Goal: Communication & Community: Answer question/provide support

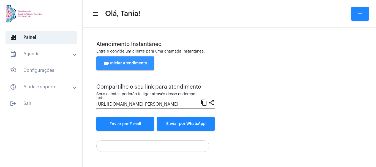
click at [126, 61] on span "videocam Iniciar Atendimento" at bounding box center [126, 63] width 44 height 4
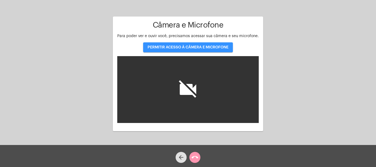
click at [195, 49] on span "PERMITIR ACESSO À CÂMERA E MICROFONE" at bounding box center [188, 47] width 81 height 4
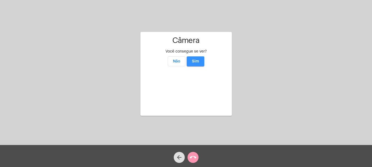
click at [198, 60] on span "Sim" at bounding box center [195, 62] width 7 height 4
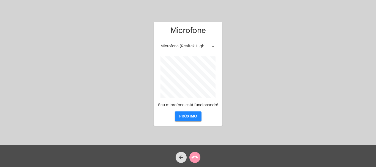
click at [191, 115] on span "PRÓXIMO" at bounding box center [188, 117] width 18 height 4
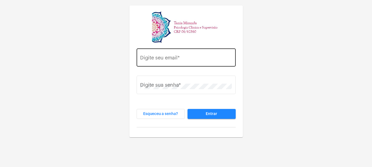
click at [178, 55] on div "Digite seu email *" at bounding box center [186, 57] width 92 height 20
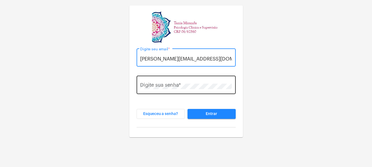
type input "[PERSON_NAME][EMAIL_ADDRESS][DOMAIN_NAME]"
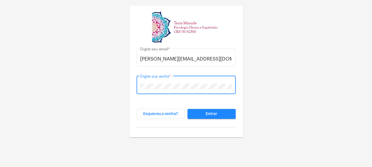
click at [210, 114] on span "Entrar" at bounding box center [212, 114] width 12 height 4
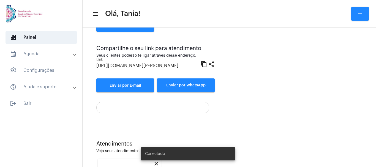
scroll to position [109, 0]
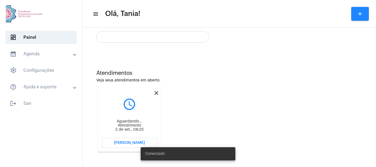
click at [157, 92] on mat-icon "close" at bounding box center [156, 93] width 7 height 7
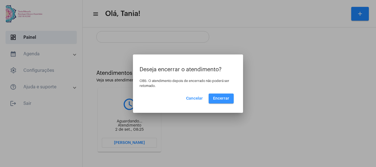
click at [224, 97] on span "Encerrar" at bounding box center [221, 99] width 16 height 4
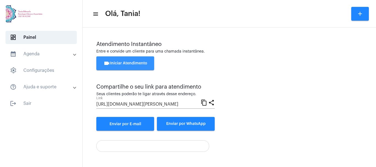
click at [125, 59] on button "videocam Iniciar Atendimento" at bounding box center [125, 63] width 58 height 14
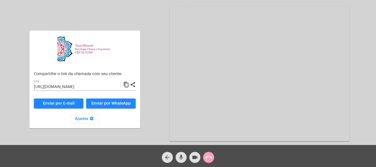
click at [209, 159] on mat-icon "call_end" at bounding box center [209, 157] width 7 height 7
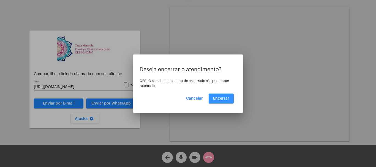
click at [222, 99] on span "Encerrar" at bounding box center [221, 99] width 16 height 4
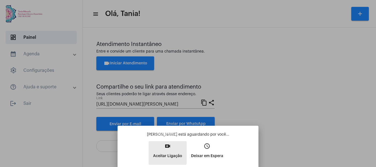
click at [168, 147] on mat-icon "video_call" at bounding box center [167, 146] width 7 height 7
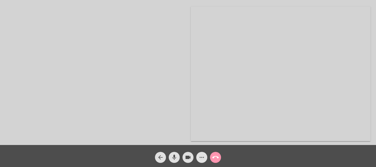
click at [203, 158] on mat-icon "more_horiz" at bounding box center [202, 157] width 7 height 7
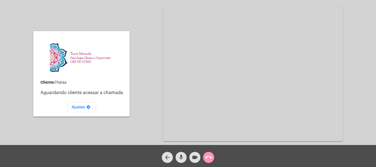
click at [234, 90] on video at bounding box center [253, 74] width 180 height 135
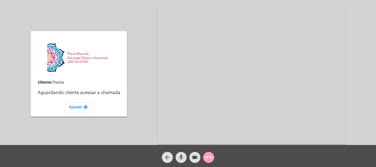
click at [209, 158] on mat-icon "call_end" at bounding box center [209, 157] width 7 height 7
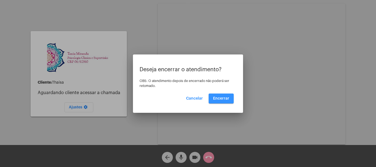
click at [223, 98] on span "Encerrar" at bounding box center [221, 99] width 16 height 4
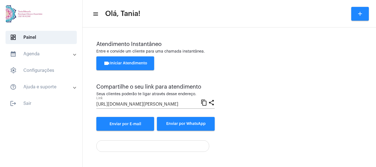
scroll to position [39, 0]
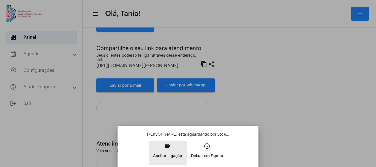
click at [167, 151] on button "video_call Aceitar Ligação" at bounding box center [168, 153] width 38 height 24
